Goal: Information Seeking & Learning: Check status

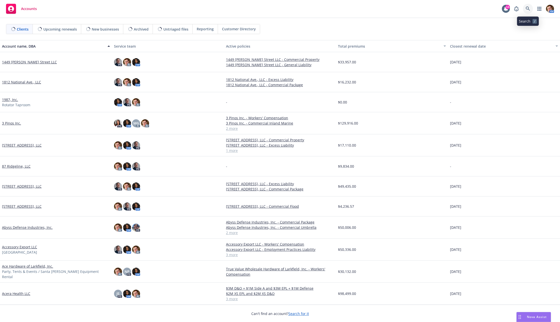
click at [530, 7] on icon at bounding box center [528, 9] width 5 height 5
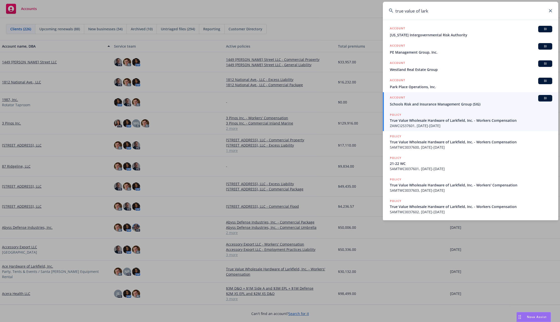
type input "true value of lark"
click at [429, 121] on span "True Value Wholesale Hardware of Larkfield, Inc. - Workers Compensation" at bounding box center [471, 120] width 162 height 5
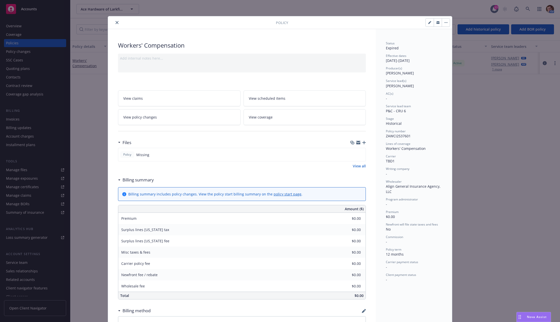
click at [116, 22] on icon "close" at bounding box center [117, 22] width 3 height 3
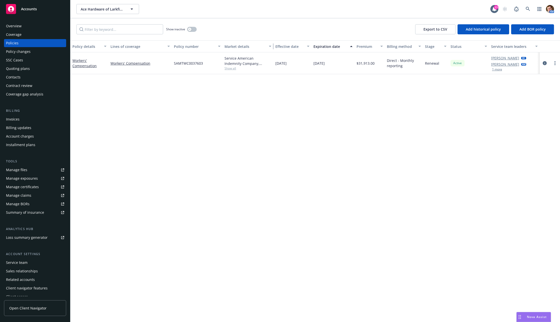
drag, startPoint x: 272, startPoint y: 48, endPoint x: 306, endPoint y: 46, distance: 34.1
click at [306, 46] on div "Policy details Lines of coverage Policy number Market details Effective date Ex…" at bounding box center [315, 46] width 490 height 12
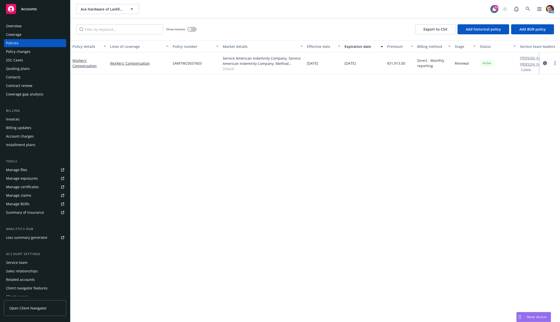
click at [22, 53] on div "Policy changes" at bounding box center [18, 52] width 25 height 8
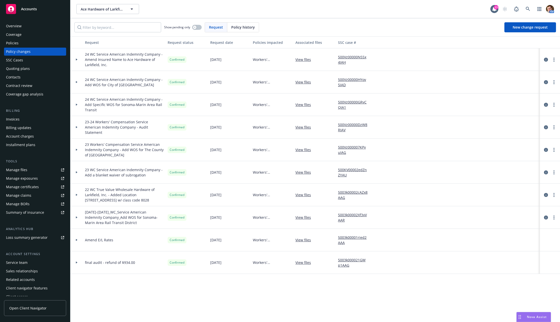
click at [20, 59] on div "SSC Cases" at bounding box center [14, 60] width 17 height 8
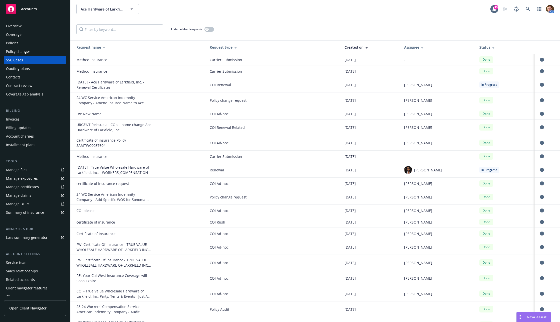
click at [17, 67] on div "Quoting plans" at bounding box center [18, 69] width 24 height 8
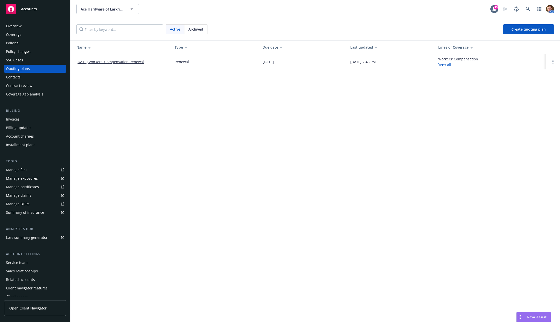
click at [103, 61] on link "[DATE] Workers' Compensation Renewal" at bounding box center [109, 61] width 67 height 5
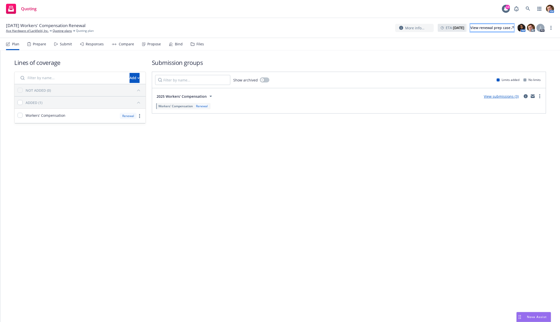
click at [476, 30] on div "View renewal prep case" at bounding box center [493, 28] width 44 height 8
click at [138, 46] on div "Plan Prepare Submit Responses Compare Propose Bind Files" at bounding box center [105, 44] width 198 height 12
click at [157, 44] on div "Propose" at bounding box center [154, 44] width 14 height 4
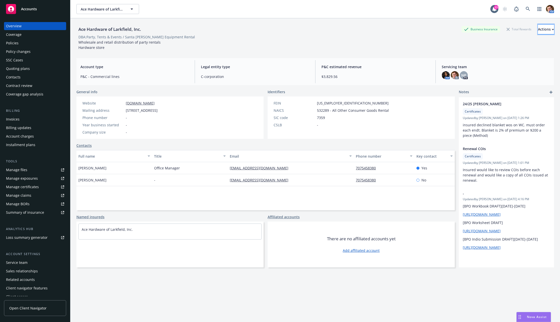
click at [538, 32] on button "Actions" at bounding box center [546, 29] width 16 height 10
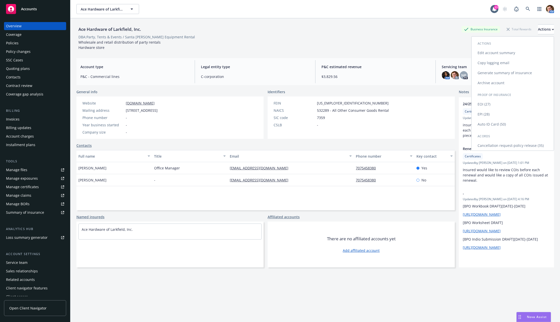
click at [502, 61] on link "Copy logging email" at bounding box center [513, 63] width 82 height 10
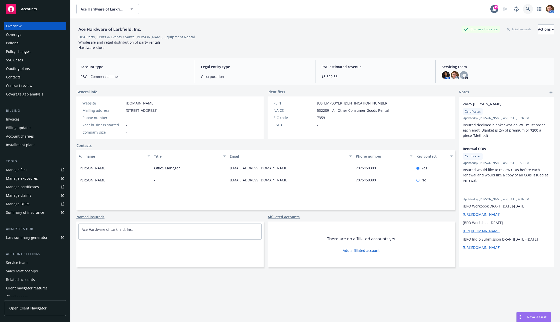
click at [525, 12] on link at bounding box center [528, 9] width 10 height 10
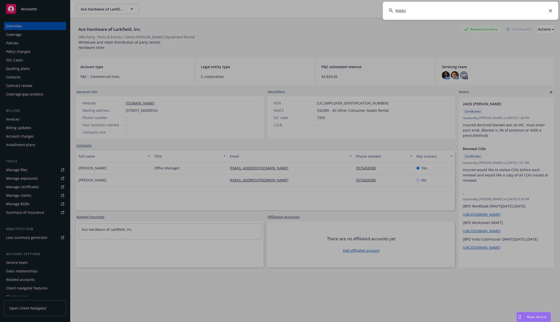
type input "Nibbi"
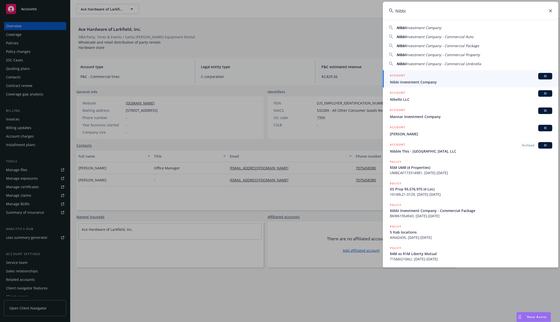
drag, startPoint x: 422, startPoint y: 81, endPoint x: 366, endPoint y: 12, distance: 89.6
click at [422, 81] on span "Nibbi Investment Company" at bounding box center [471, 81] width 162 height 5
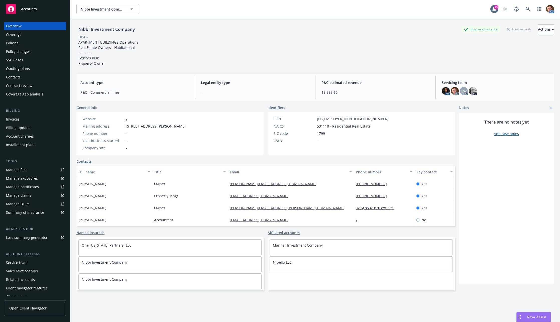
drag, startPoint x: 16, startPoint y: 41, endPoint x: 39, endPoint y: 42, distance: 23.1
click at [16, 41] on div "Policies" at bounding box center [12, 43] width 13 height 8
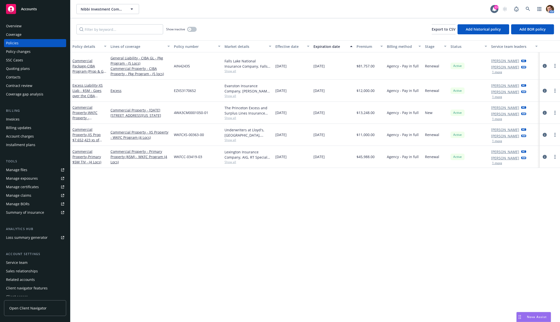
click at [38, 85] on div "Contract review" at bounding box center [35, 86] width 58 height 8
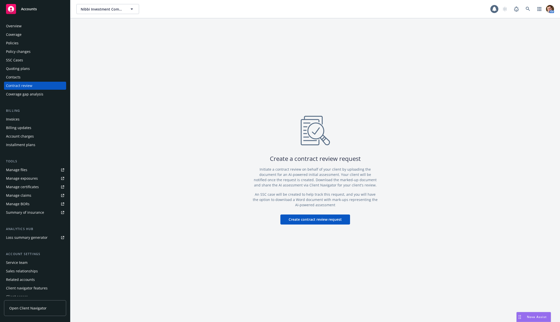
click at [34, 67] on div "Quoting plans" at bounding box center [35, 69] width 58 height 8
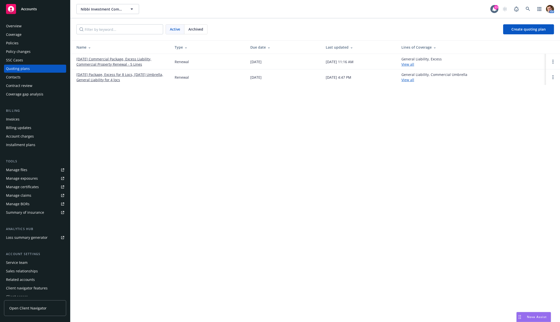
click at [118, 61] on link "08/30/25 Commercial Package, Excess Liability, Commercial Property Renewal - 5 …" at bounding box center [121, 61] width 90 height 11
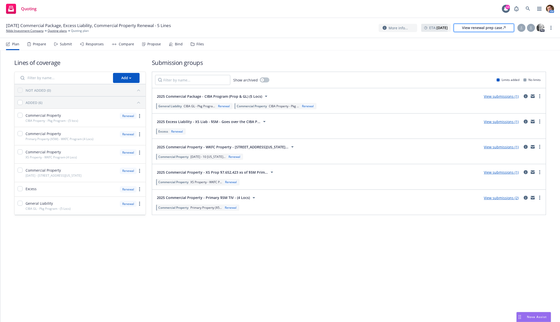
click at [482, 29] on div "View renewal prep case" at bounding box center [484, 28] width 44 height 8
drag, startPoint x: 122, startPoint y: 50, endPoint x: 127, endPoint y: 49, distance: 5.2
click at [122, 50] on div "Compare" at bounding box center [123, 44] width 22 height 12
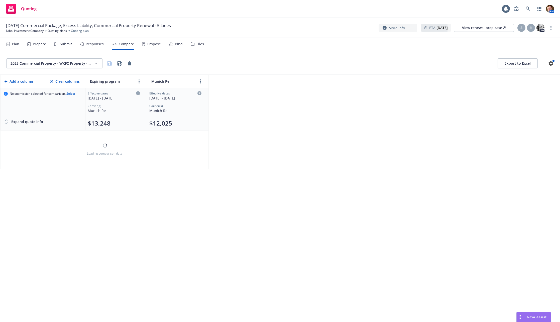
click at [144, 47] on div "Propose" at bounding box center [151, 44] width 19 height 12
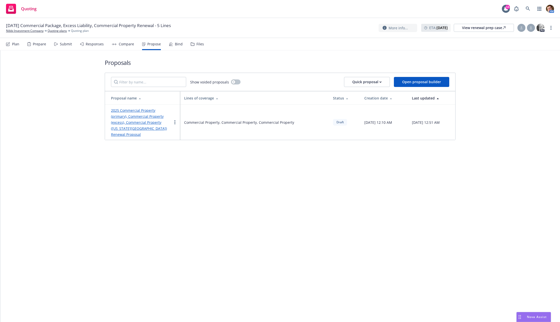
click at [95, 46] on div "Responses" at bounding box center [92, 44] width 24 height 12
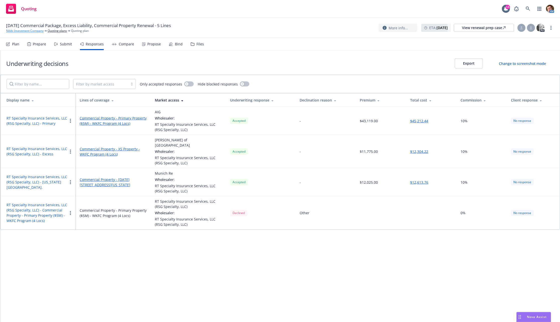
click at [27, 30] on link "Nibbi Investment Company" at bounding box center [25, 31] width 38 height 5
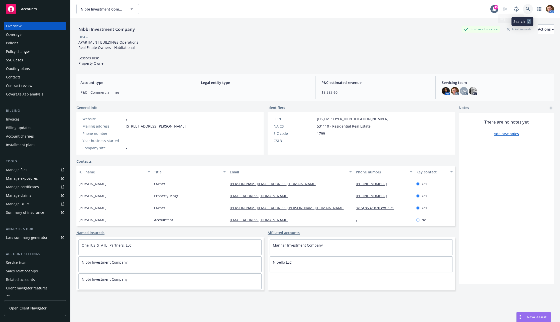
click at [527, 8] on link at bounding box center [528, 9] width 10 height 10
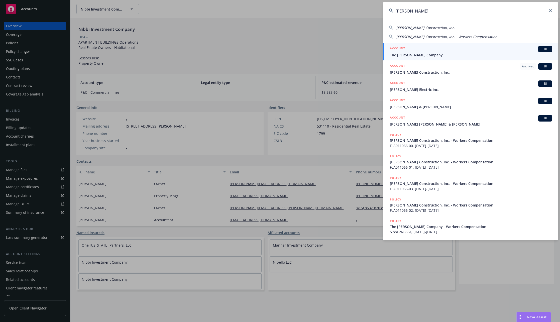
type input "rodde"
click at [424, 49] on div "ACCOUNT BI" at bounding box center [471, 49] width 162 height 7
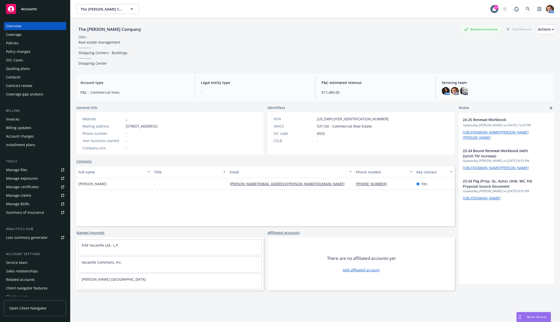
click at [34, 43] on div "Policies" at bounding box center [35, 43] width 58 height 8
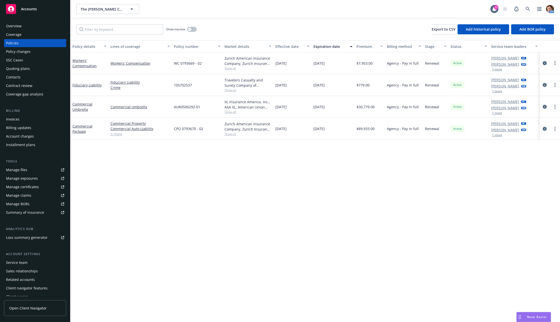
click at [22, 70] on div "Quoting plans" at bounding box center [18, 69] width 24 height 8
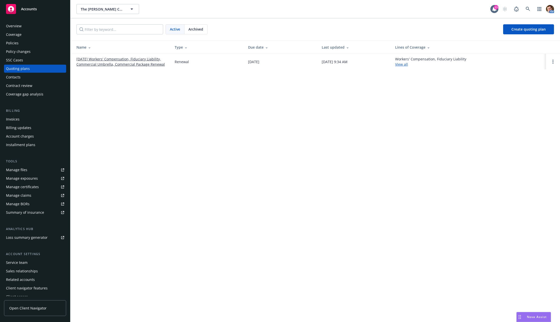
click at [110, 57] on link "[DATE] Workers' Compensation, Fiduciary Liability, Commercial Umbrella, Commerc…" at bounding box center [121, 61] width 90 height 11
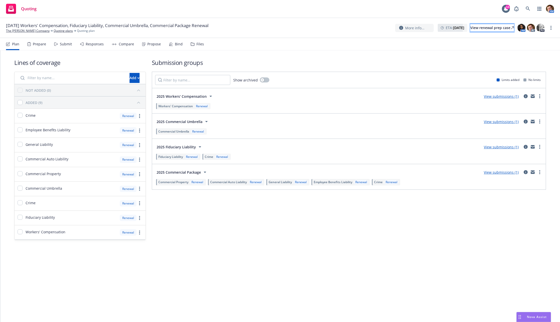
click at [496, 29] on div "View renewal prep case" at bounding box center [493, 28] width 44 height 8
